Goal: Information Seeking & Learning: Find specific fact

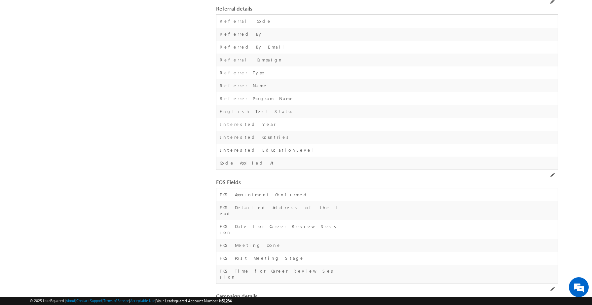
scroll to position [1434, 0]
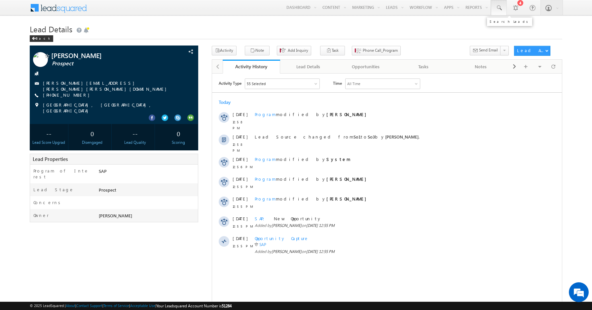
click at [503, 9] on link at bounding box center [499, 7] width 16 height 15
paste input "8951193227]"
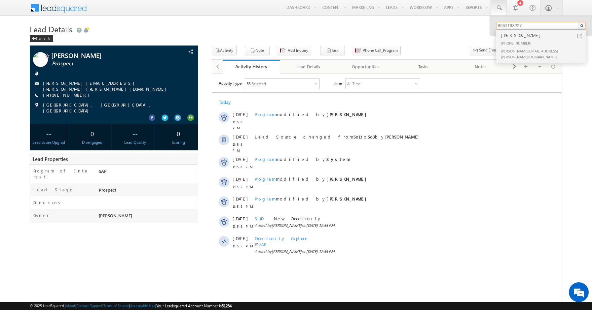
type input "8951193227"
click at [555, 37] on div "Vidya Keeling" at bounding box center [543, 35] width 88 height 7
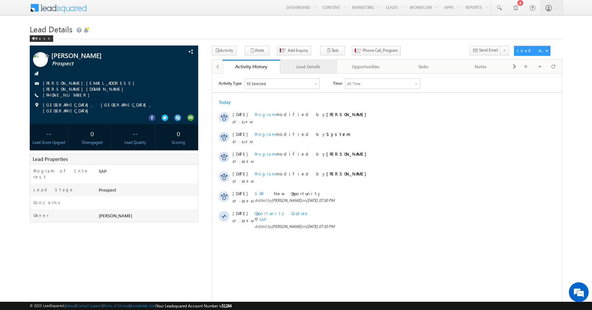
click at [310, 70] on div "Lead Details" at bounding box center [308, 67] width 46 height 8
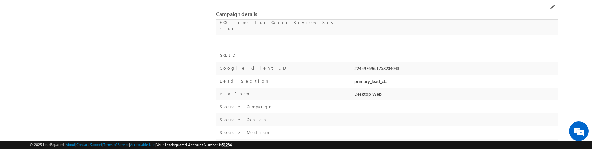
scroll to position [1685, 0]
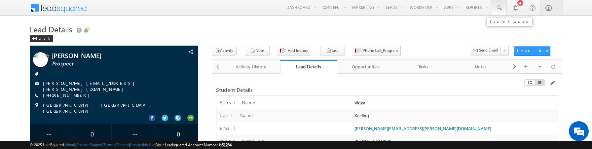
click at [499, 5] on span at bounding box center [498, 8] width 7 height 7
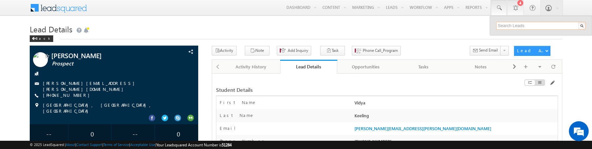
paste input "[EMAIL_ADDRESS]"
type input "[EMAIL_ADDRESS]"
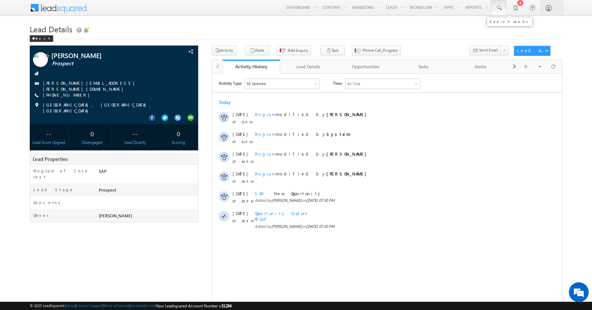
click at [494, 8] on link at bounding box center [499, 7] width 16 height 15
paste input "[EMAIL_ADDRESS]"
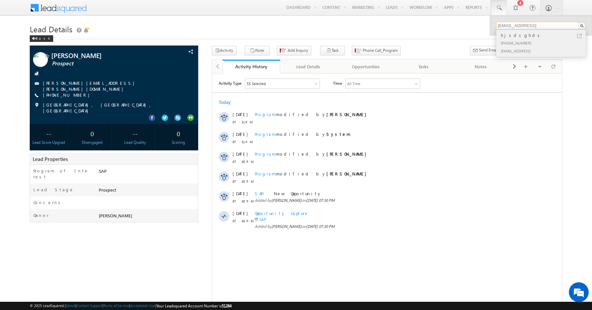
type input "[EMAIL_ADDRESS]"
click at [522, 36] on div "hjsdcghds" at bounding box center [543, 35] width 88 height 7
click at [511, 37] on div "hjsdcghds" at bounding box center [543, 35] width 88 height 7
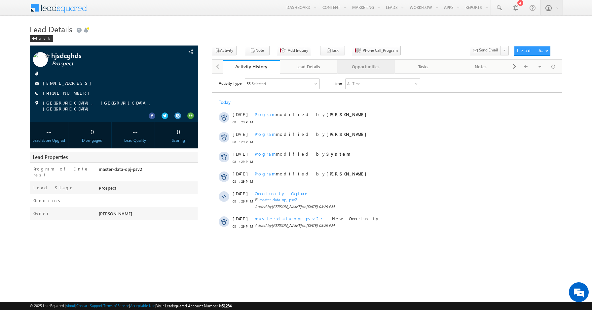
click at [352, 69] on div "Opportunities" at bounding box center [365, 67] width 46 height 8
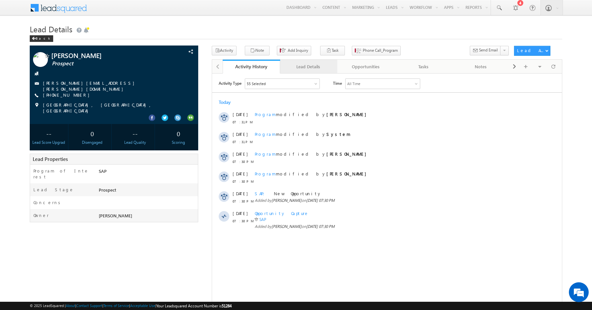
click at [302, 71] on link "Lead Details" at bounding box center [308, 67] width 57 height 14
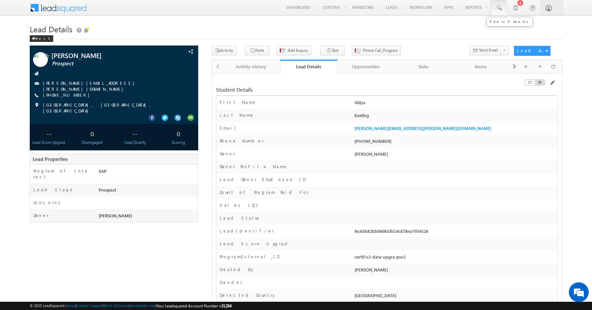
click at [497, 7] on span at bounding box center [498, 8] width 7 height 7
paste input "8971011771]"
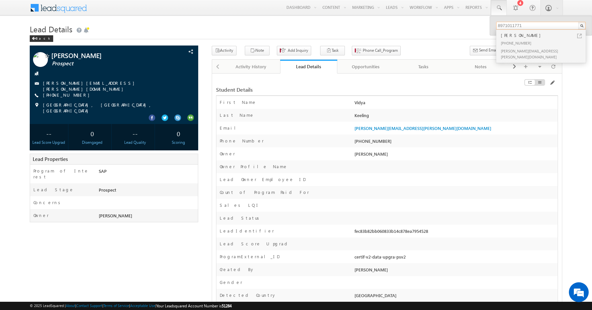
type input "8971011771"
click at [517, 36] on div "[PERSON_NAME]" at bounding box center [543, 35] width 88 height 7
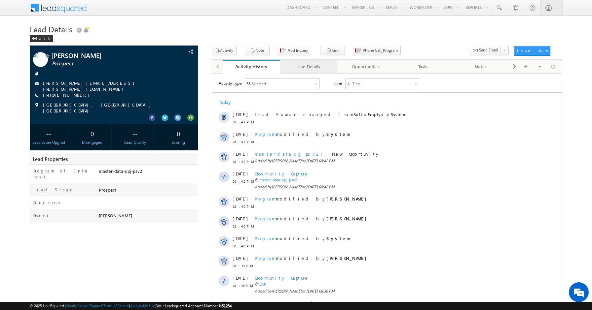
click at [300, 69] on div "Lead Details" at bounding box center [308, 67] width 46 height 8
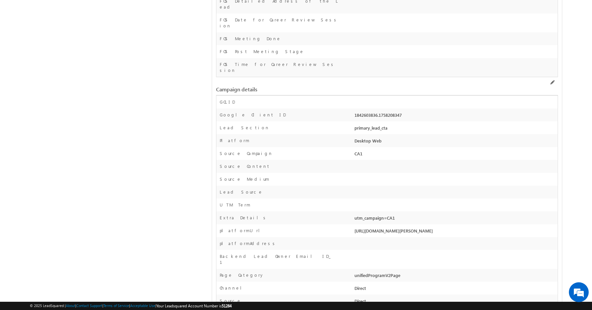
scroll to position [1641, 0]
copy div "Source Campaign CA1"
drag, startPoint x: 369, startPoint y: 119, endPoint x: 351, endPoint y: 121, distance: 18.6
click at [351, 148] on div "Source Campaign CA1" at bounding box center [386, 154] width 341 height 13
click at [362, 151] on div "CA1" at bounding box center [455, 155] width 205 height 9
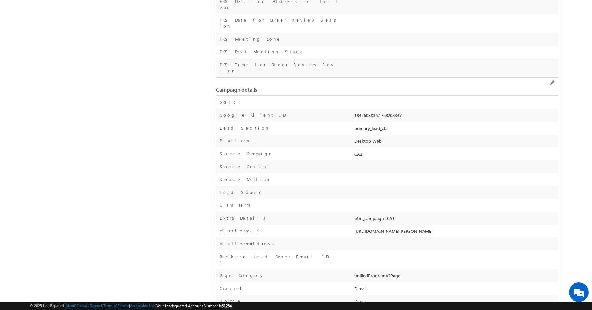
click at [362, 151] on div "CA1" at bounding box center [455, 155] width 205 height 9
click at [359, 151] on div "CA1" at bounding box center [455, 155] width 205 height 9
copy div "CA1"
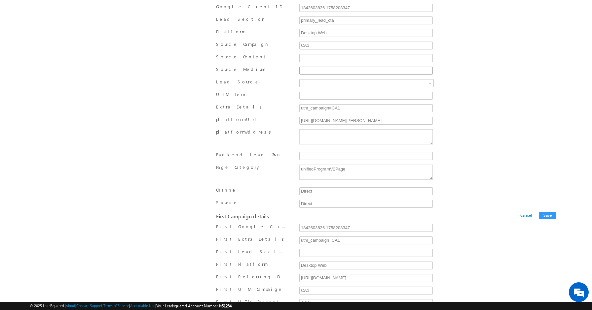
scroll to position [1598, 0]
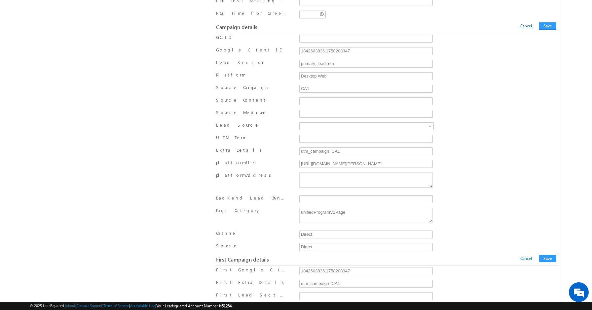
click at [532, 28] on link "Cancel" at bounding box center [526, 25] width 12 height 5
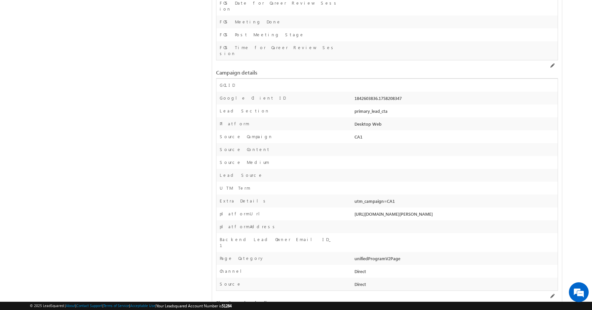
scroll to position [1659, 0]
